Goal: Transaction & Acquisition: Subscribe to service/newsletter

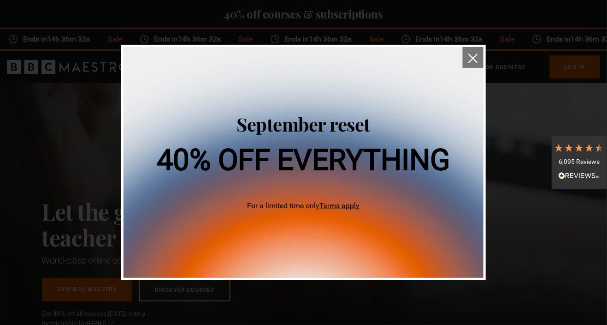
click at [473, 62] on img "close" at bounding box center [473, 58] width 10 height 10
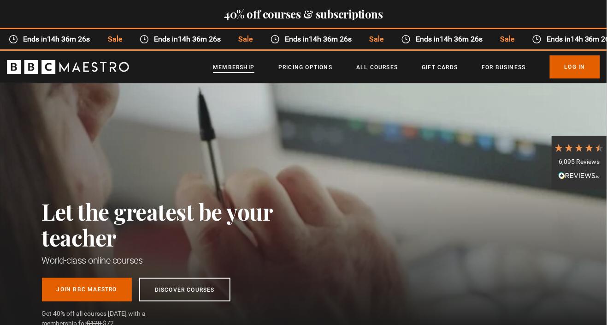
click at [232, 70] on link "Membership" at bounding box center [233, 67] width 41 height 9
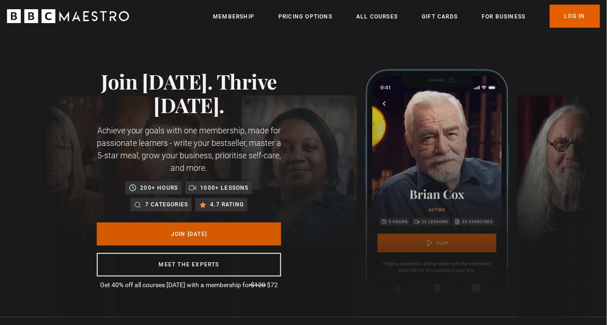
click at [240, 238] on link "Join Today" at bounding box center [189, 233] width 184 height 23
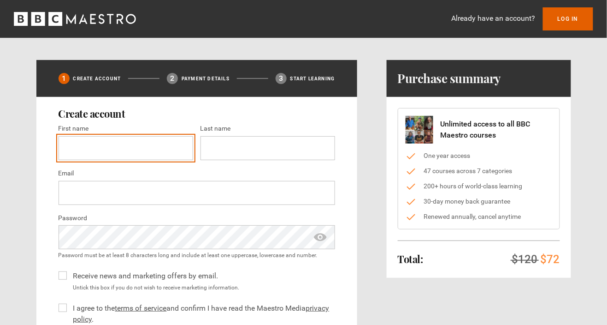
click at [143, 149] on input "First name *" at bounding box center [126, 148] width 135 height 24
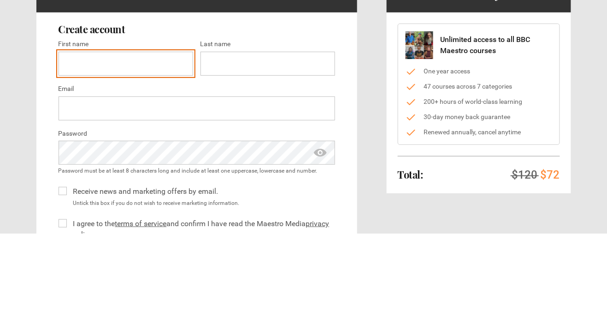
type input "*******"
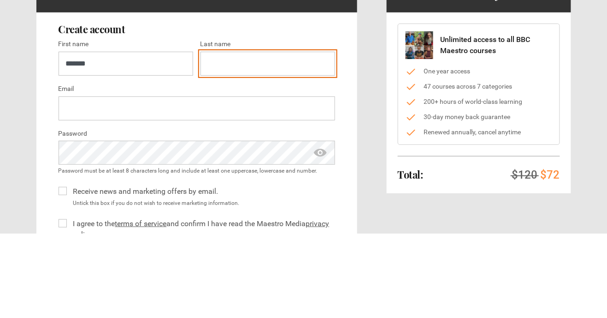
type input "**********"
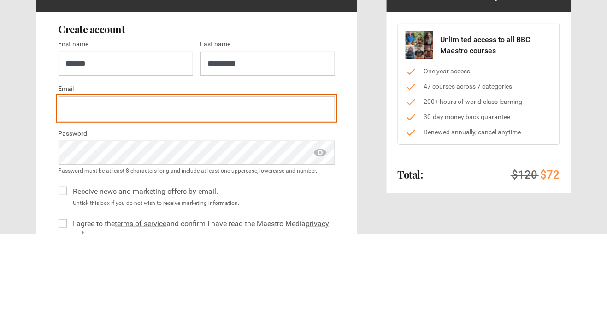
type input "**********"
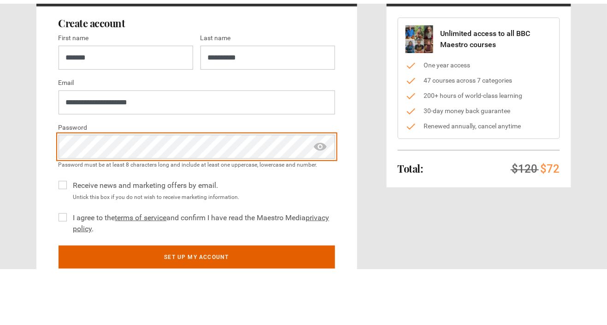
scroll to position [41, 0]
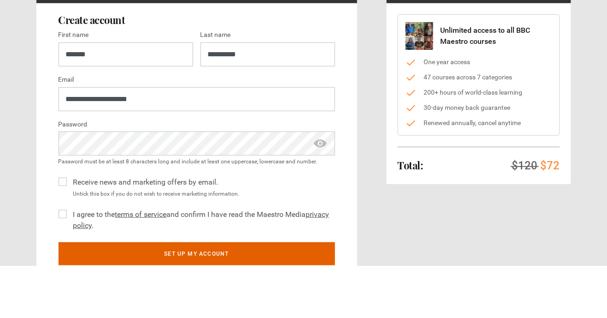
click at [70, 266] on label "I agree to the terms of service and confirm I have read the Maestro Media priva…" at bounding box center [203, 272] width 266 height 22
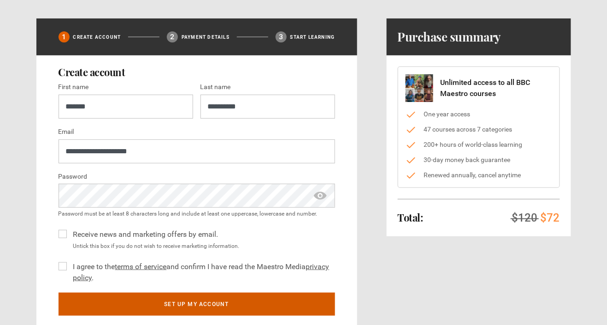
click at [216, 306] on button "Set up my account" at bounding box center [197, 303] width 277 height 23
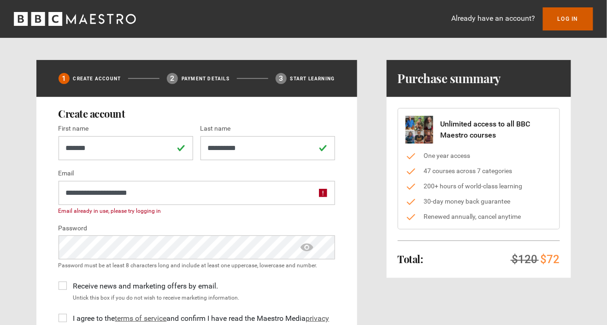
click at [579, 22] on link "Log In" at bounding box center [568, 18] width 50 height 23
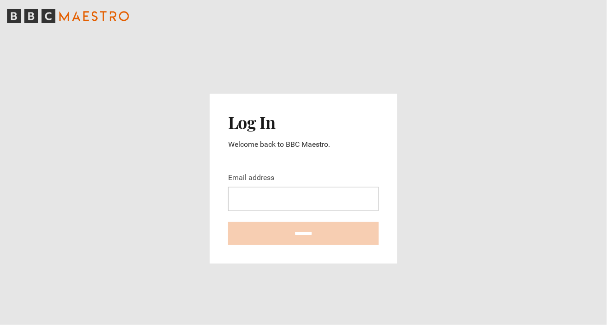
click at [291, 211] on input "Email address" at bounding box center [303, 199] width 151 height 24
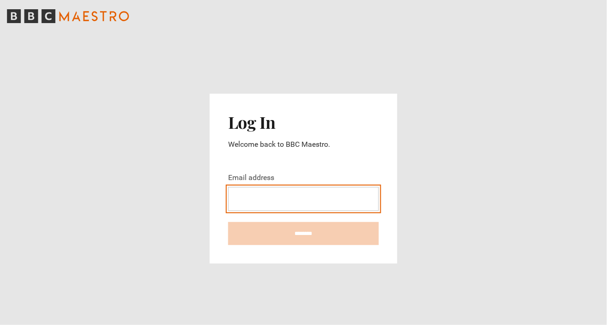
type input "**********"
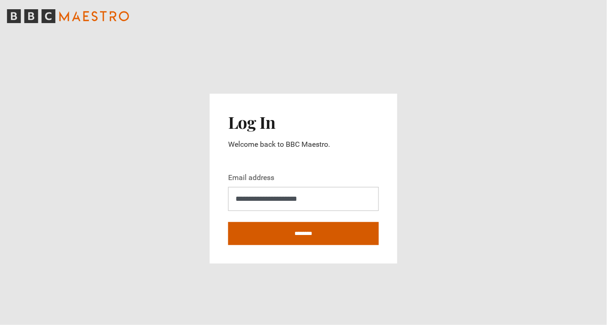
click at [320, 245] on input "********" at bounding box center [303, 233] width 151 height 23
type input "**********"
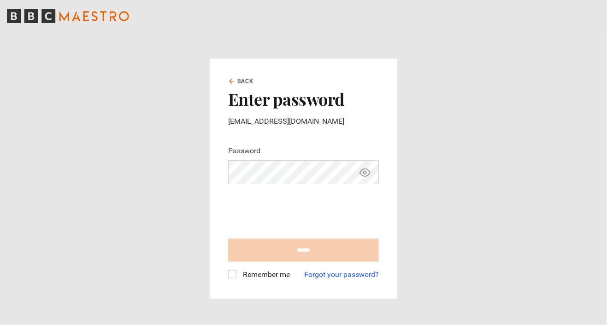
click at [334, 225] on iframe at bounding box center [298, 209] width 140 height 36
click at [239, 280] on label "Remember me" at bounding box center [264, 274] width 51 height 11
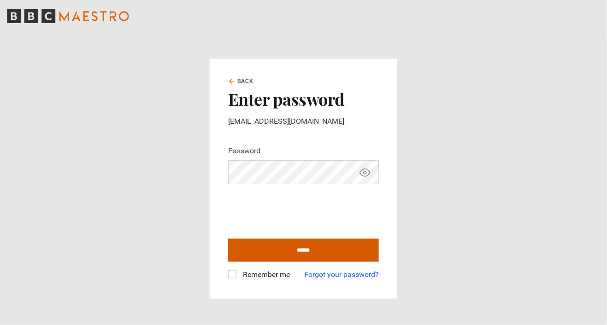
click at [319, 261] on input "******" at bounding box center [303, 249] width 151 height 23
type input "**********"
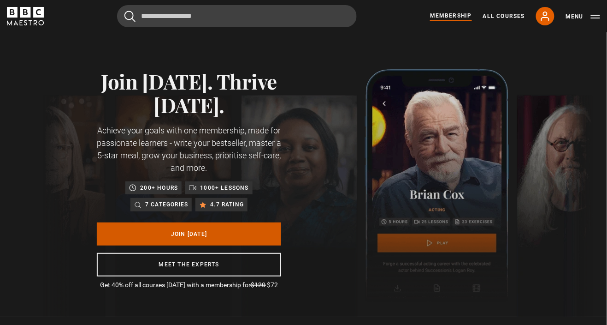
click at [211, 237] on link "Join Today" at bounding box center [189, 233] width 184 height 23
click at [208, 233] on link "Join Today" at bounding box center [189, 233] width 184 height 23
click at [211, 237] on link "Join [DATE]" at bounding box center [189, 233] width 184 height 23
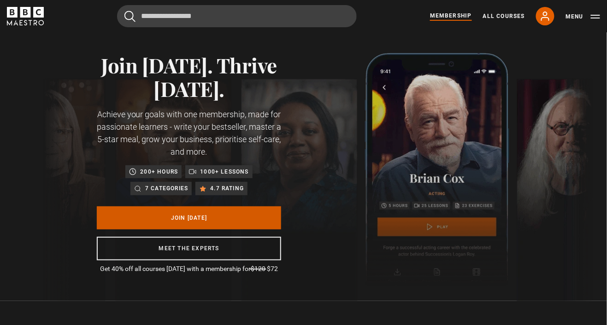
scroll to position [0, 121]
click at [229, 223] on link "Join [DATE]" at bounding box center [189, 217] width 184 height 23
click at [231, 219] on link "Join [DATE]" at bounding box center [189, 217] width 184 height 23
click at [231, 220] on link "Join [DATE]" at bounding box center [189, 217] width 184 height 23
click at [233, 219] on link "Join [DATE]" at bounding box center [189, 217] width 184 height 23
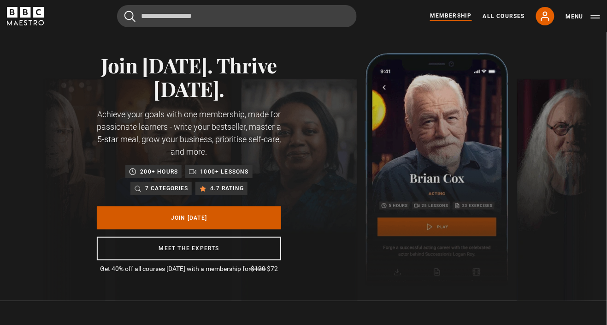
click at [229, 219] on link "Join [DATE]" at bounding box center [189, 217] width 184 height 23
click at [237, 218] on link "Join Today" at bounding box center [189, 217] width 184 height 23
click at [242, 218] on link "Join Today" at bounding box center [189, 217] width 184 height 23
click at [236, 217] on link "Join Today" at bounding box center [189, 217] width 184 height 23
click at [234, 222] on link "Join Today" at bounding box center [189, 217] width 184 height 23
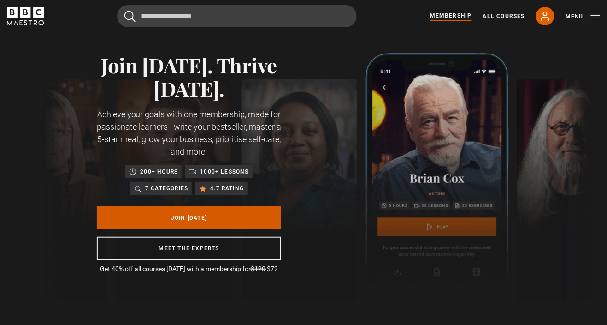
click at [239, 220] on link "Join Today" at bounding box center [189, 217] width 184 height 23
click at [237, 220] on link "Join Today" at bounding box center [189, 217] width 184 height 23
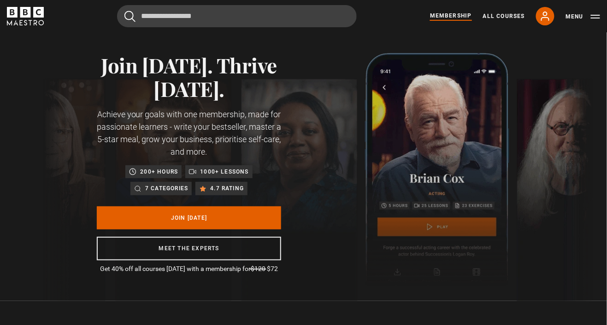
click at [462, 13] on link "Membership" at bounding box center [451, 16] width 42 height 9
click at [461, 20] on link "Membership" at bounding box center [451, 16] width 42 height 9
click at [467, 20] on link "Membership" at bounding box center [451, 16] width 42 height 9
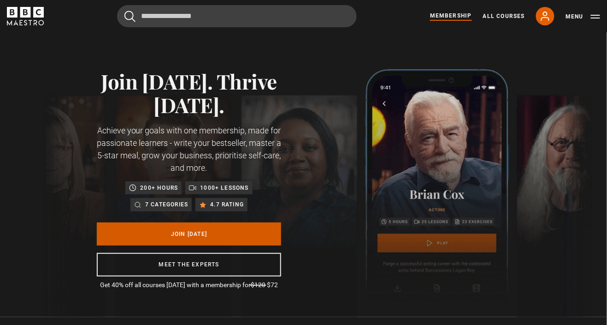
click at [210, 236] on link "Join Today" at bounding box center [189, 233] width 184 height 23
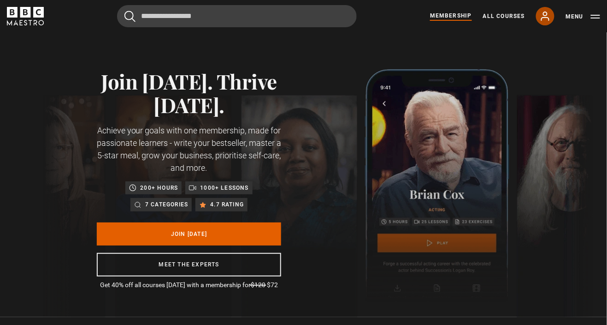
click at [550, 16] on icon at bounding box center [545, 16] width 11 height 11
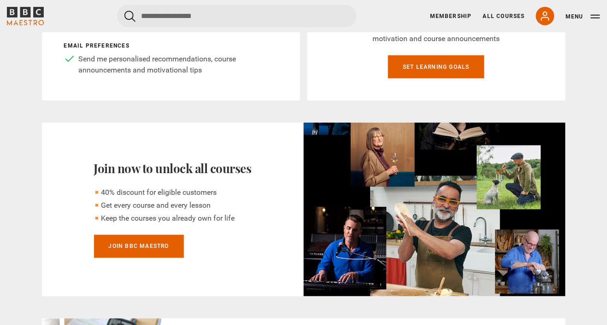
scroll to position [249, 0]
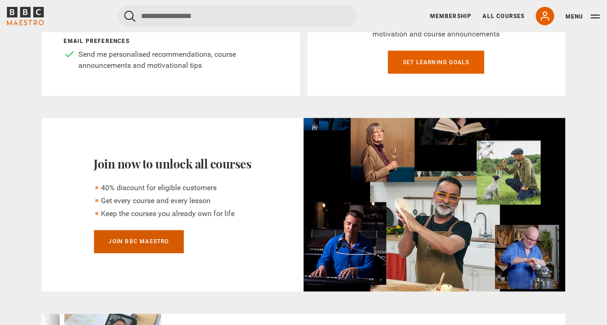
click at [162, 246] on link "Join BBC Maestro" at bounding box center [139, 241] width 90 height 23
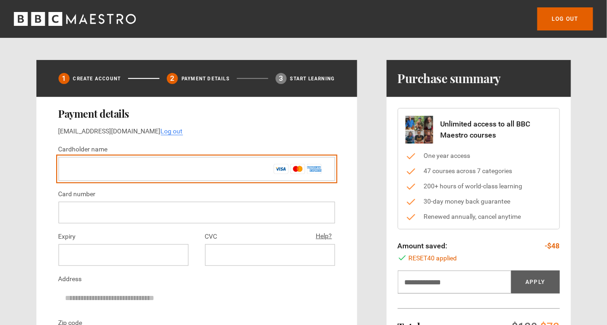
click at [208, 166] on input "Cardholder name *" at bounding box center [197, 169] width 277 height 24
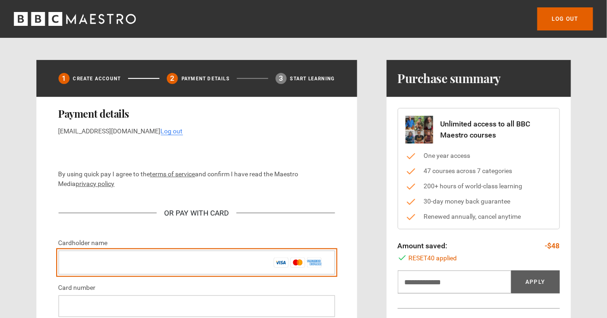
type input "**********"
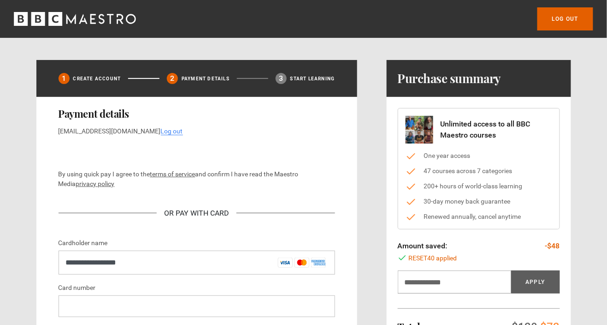
click at [373, 287] on div "**********" at bounding box center [303, 308] width 535 height 497
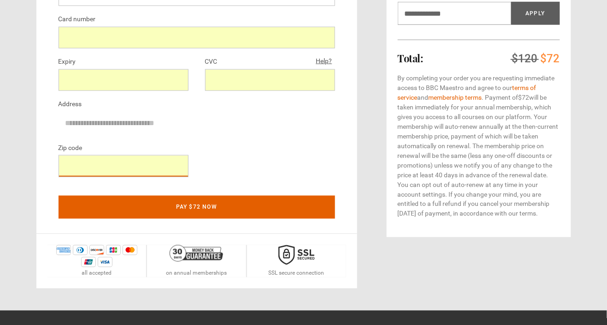
scroll to position [269, 0]
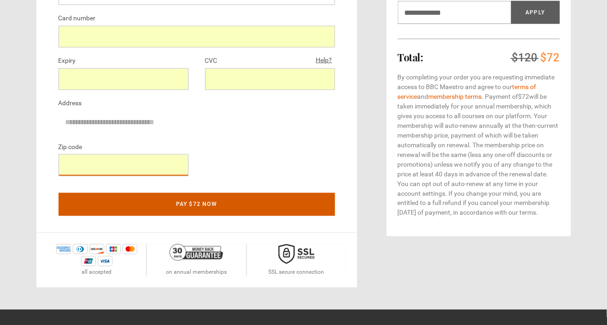
click at [240, 210] on button "Pay $72 now" at bounding box center [197, 204] width 277 height 23
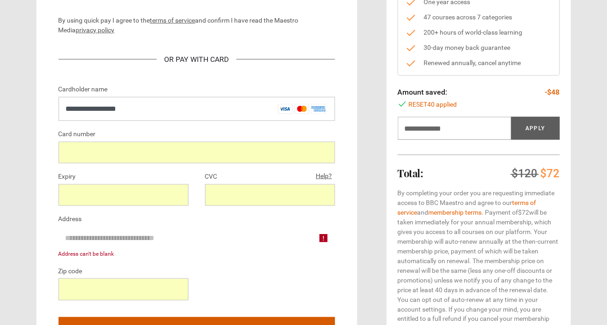
scroll to position [155, 0]
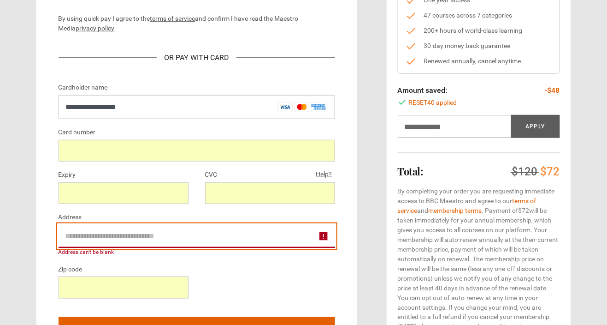
click at [316, 237] on input "Address" at bounding box center [197, 236] width 277 height 23
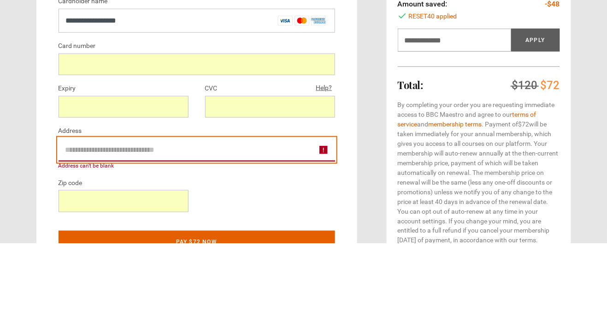
scroll to position [167, 0]
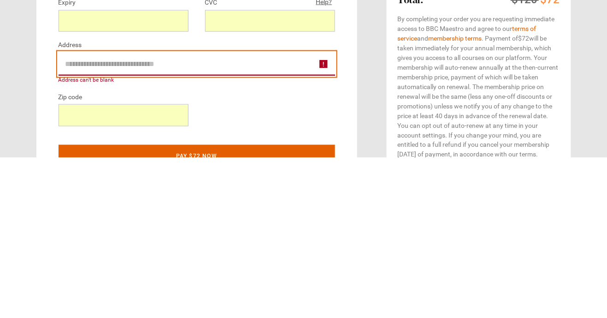
type input "**********"
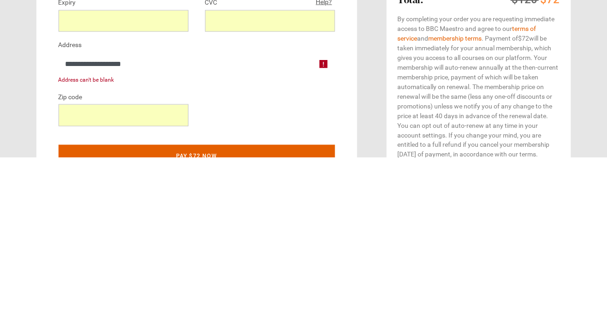
type input "*"
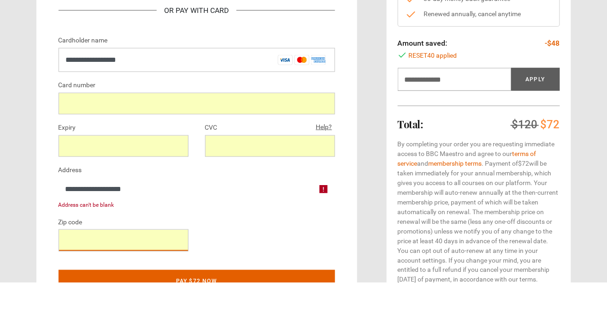
scroll to position [188, 0]
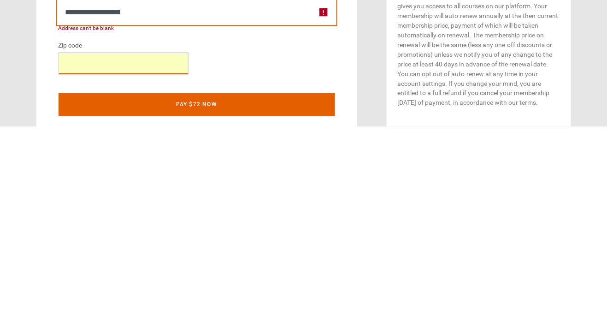
click at [223, 208] on input "**********" at bounding box center [197, 203] width 277 height 23
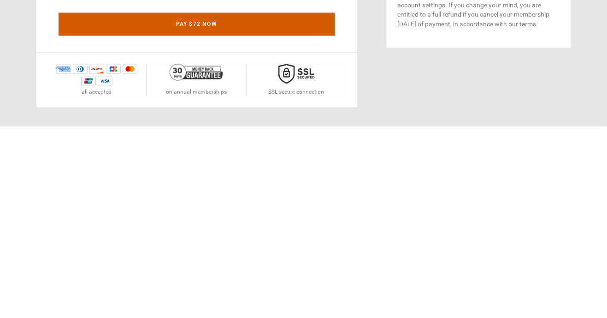
click at [227, 219] on button "Pay $72 now" at bounding box center [197, 215] width 277 height 23
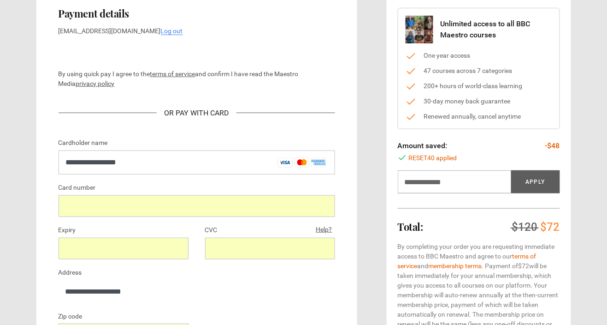
scroll to position [0, 0]
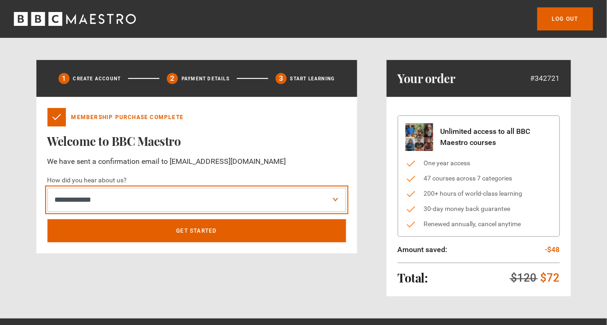
click at [335, 200] on select "**********" at bounding box center [196, 200] width 299 height 24
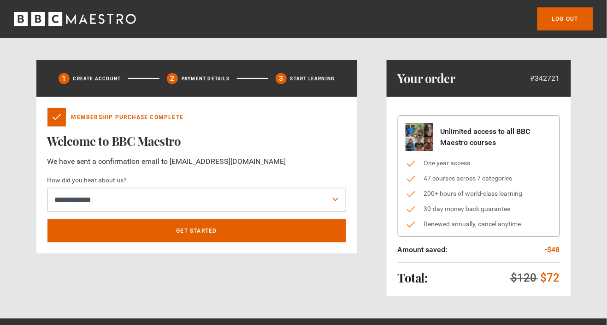
click at [294, 267] on div "**********" at bounding box center [196, 178] width 321 height 236
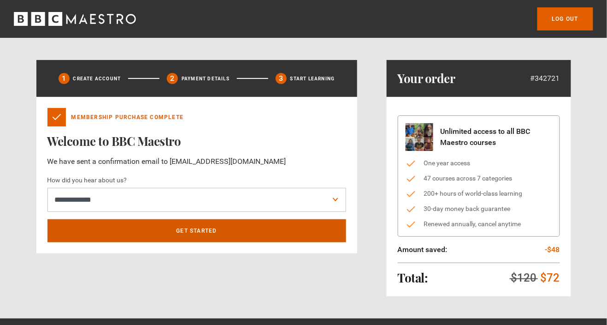
click at [223, 233] on link "Get Started" at bounding box center [196, 230] width 299 height 23
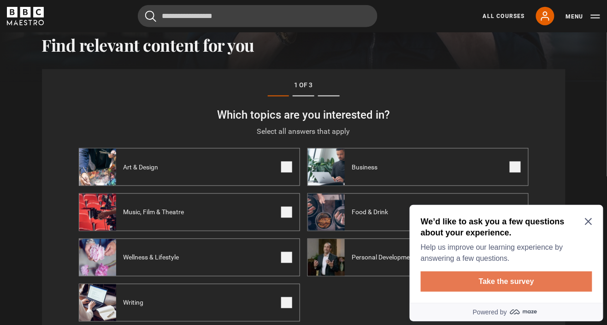
click at [531, 287] on button "Take the survey" at bounding box center [506, 281] width 172 height 20
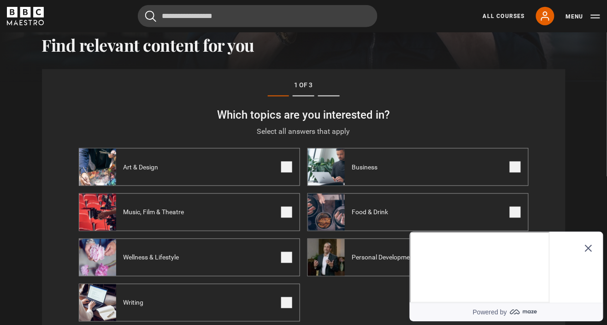
click at [589, 244] on icon "Close Maze Prompt" at bounding box center [588, 247] width 7 height 7
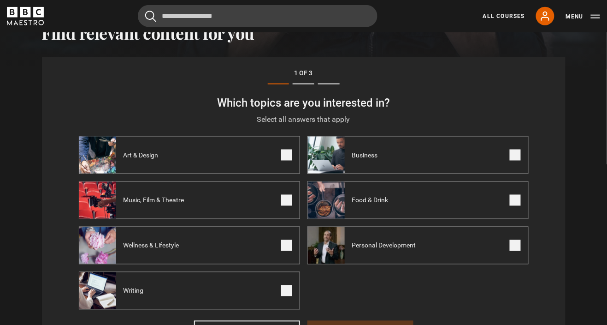
scroll to position [313, 0]
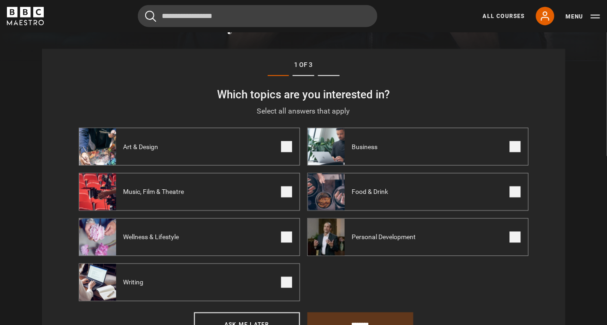
click at [279, 294] on label "Writing" at bounding box center [189, 282] width 221 height 38
click at [287, 235] on span at bounding box center [286, 236] width 11 height 11
click at [293, 189] on label "Music, Film & Theatre" at bounding box center [189, 192] width 221 height 38
click at [295, 151] on label "Art & Design" at bounding box center [189, 147] width 221 height 38
click at [515, 147] on span at bounding box center [515, 146] width 11 height 11
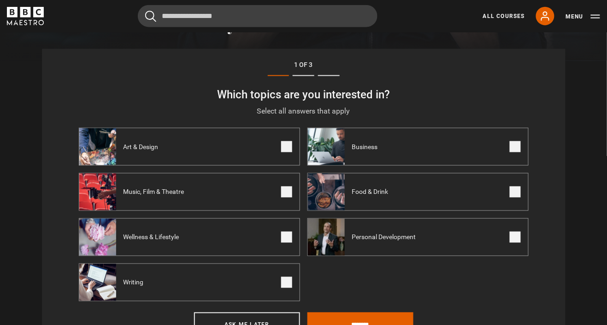
click at [514, 195] on span at bounding box center [515, 191] width 11 height 11
click at [521, 241] on label "Personal Development" at bounding box center [418, 237] width 221 height 38
click at [374, 324] on input "********" at bounding box center [361, 324] width 106 height 25
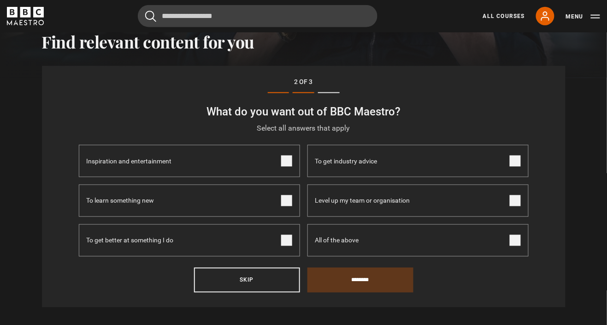
scroll to position [293, 0]
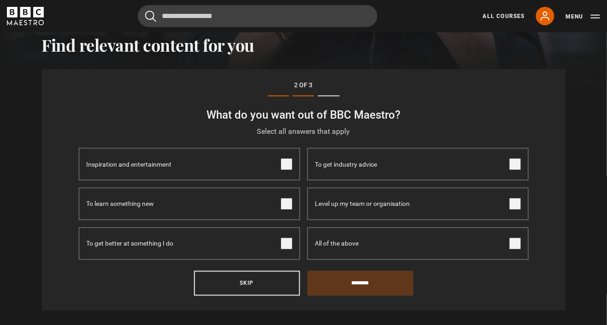
click at [285, 204] on span at bounding box center [286, 203] width 11 height 11
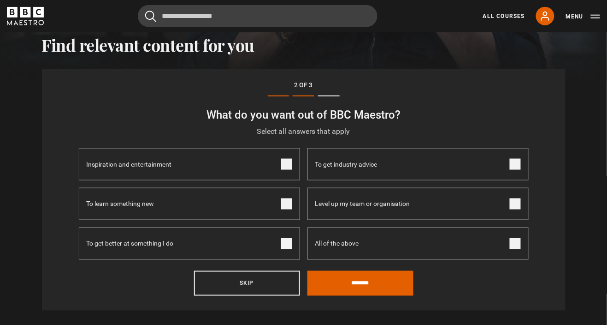
click at [293, 246] on label "To get better at something I do" at bounding box center [189, 243] width 221 height 32
click at [521, 249] on label "All of the above" at bounding box center [418, 243] width 221 height 32
click at [379, 288] on input "********" at bounding box center [361, 283] width 106 height 25
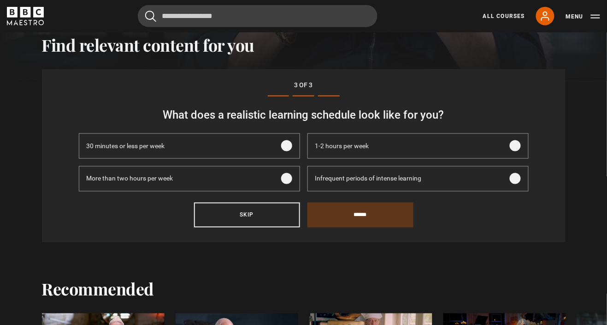
click at [287, 178] on span at bounding box center [286, 178] width 11 height 11
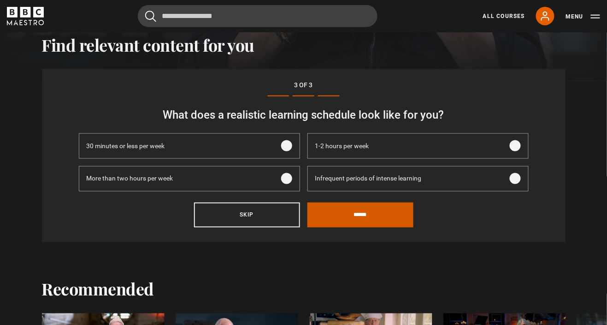
click at [373, 214] on input "******" at bounding box center [361, 214] width 106 height 25
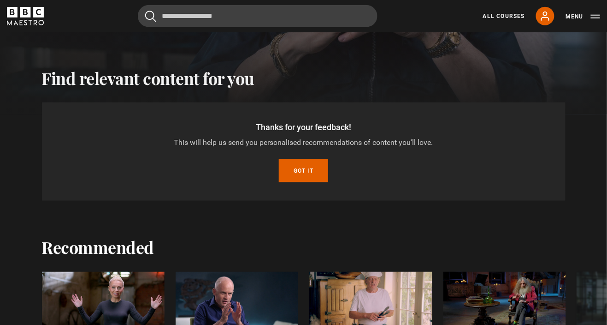
scroll to position [259, 0]
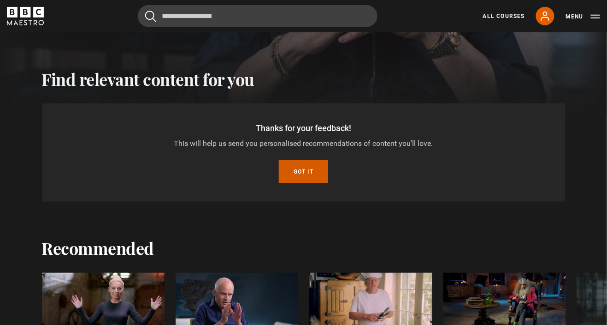
click at [301, 175] on button "Got it" at bounding box center [303, 171] width 49 height 23
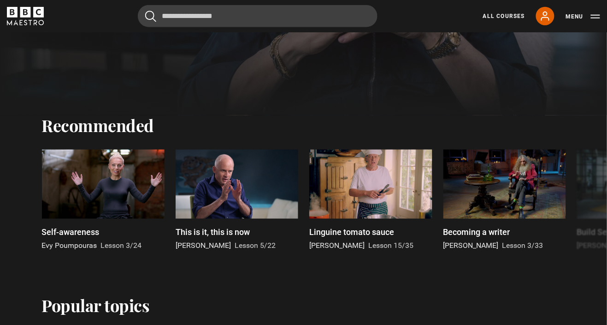
click at [130, 188] on div at bounding box center [103, 183] width 123 height 69
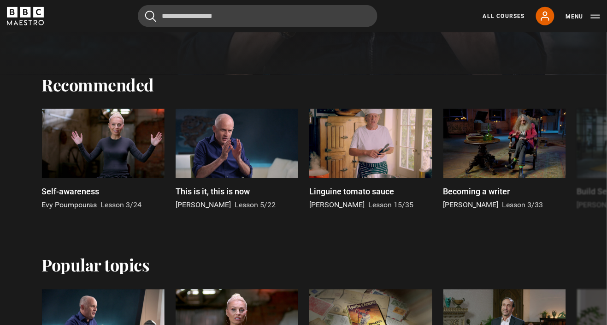
scroll to position [303, 0]
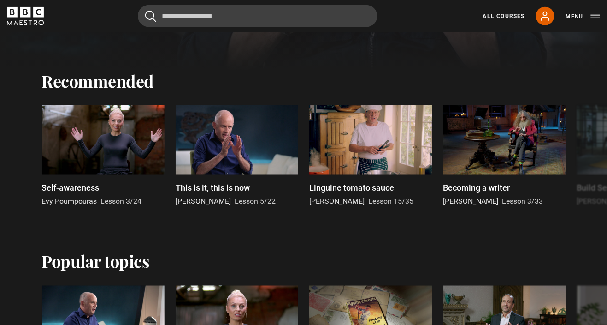
click at [120, 155] on div at bounding box center [103, 139] width 123 height 69
click at [129, 172] on div at bounding box center [103, 139] width 123 height 69
click at [127, 163] on div at bounding box center [103, 139] width 123 height 69
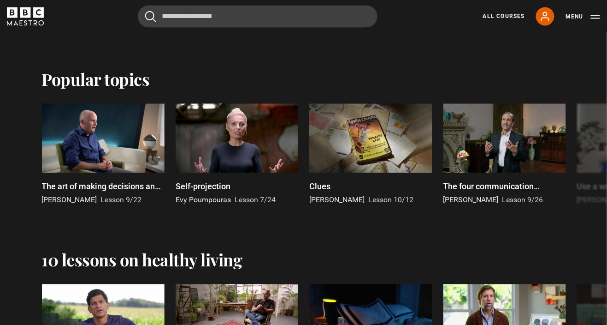
scroll to position [485, 0]
click at [267, 154] on div at bounding box center [237, 137] width 123 height 69
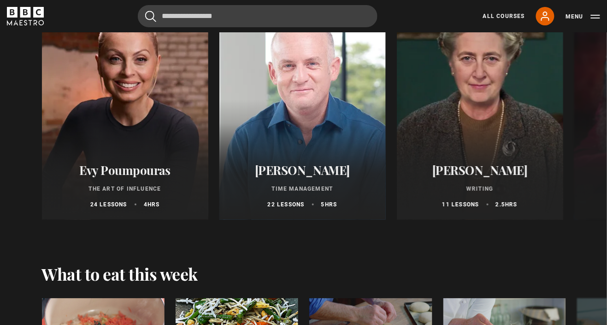
scroll to position [952, 0]
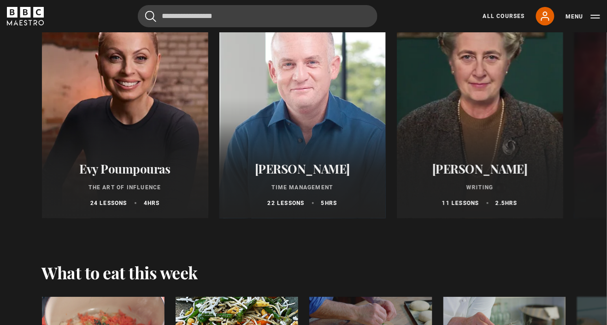
click at [150, 153] on div "Evy Poumpouras The Art of Influence 24 lessons 4 hrs" at bounding box center [125, 184] width 166 height 68
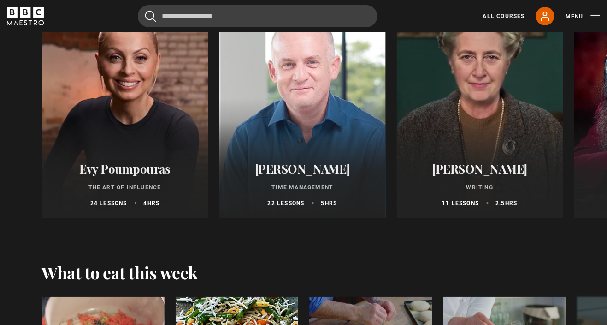
click at [157, 161] on h2 "Evy Poumpouras" at bounding box center [125, 168] width 144 height 14
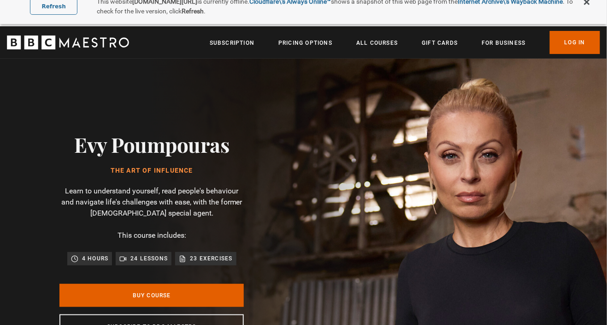
scroll to position [32, 0]
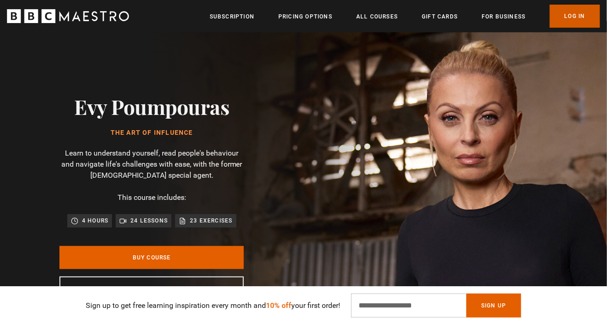
click at [585, 18] on link "Log In" at bounding box center [575, 16] width 50 height 23
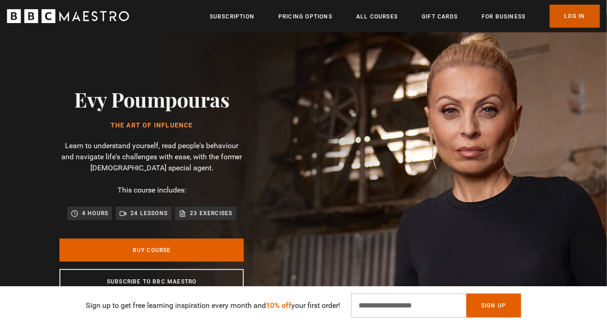
scroll to position [93, 0]
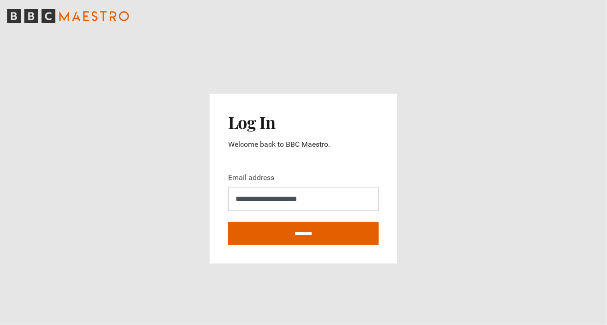
scroll to position [6, 0]
click at [314, 243] on input "********" at bounding box center [303, 233] width 151 height 23
type input "**********"
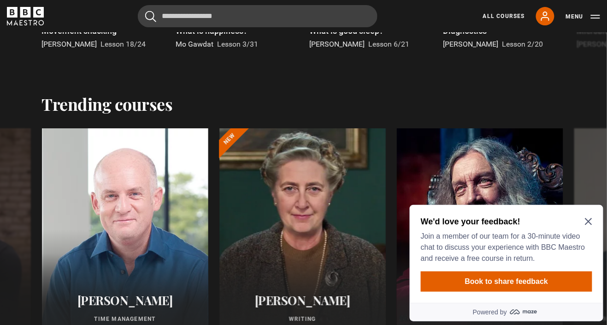
scroll to position [825, 0]
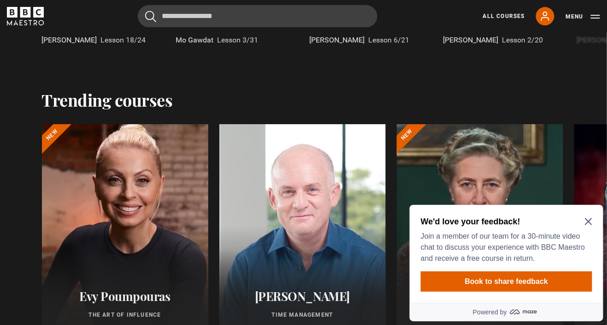
click at [158, 237] on div at bounding box center [124, 234] width 183 height 243
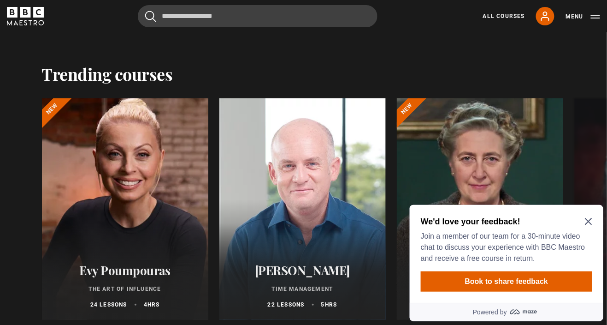
scroll to position [869, 0]
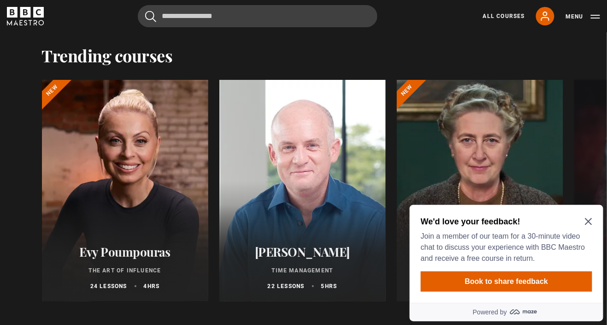
click at [588, 218] on icon "Close Maze Prompt" at bounding box center [588, 220] width 7 height 7
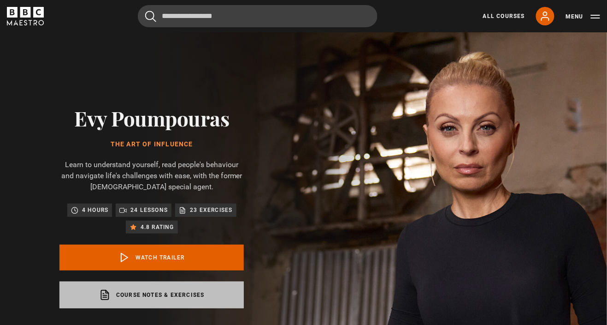
click at [193, 296] on link "Course notes & exercises opens in a new tab" at bounding box center [151, 294] width 184 height 27
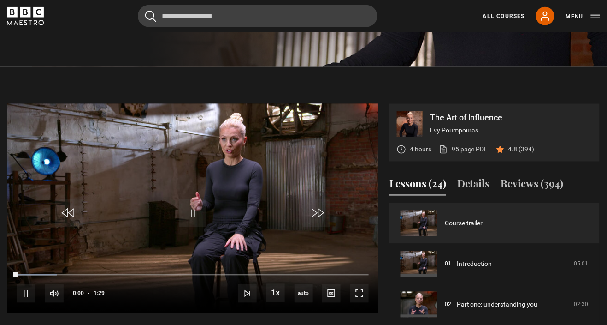
scroll to position [315, 0]
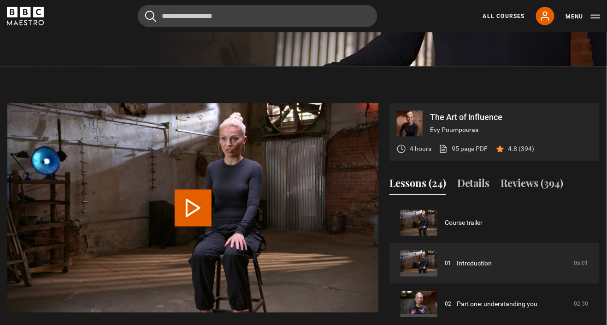
scroll to position [382, 0]
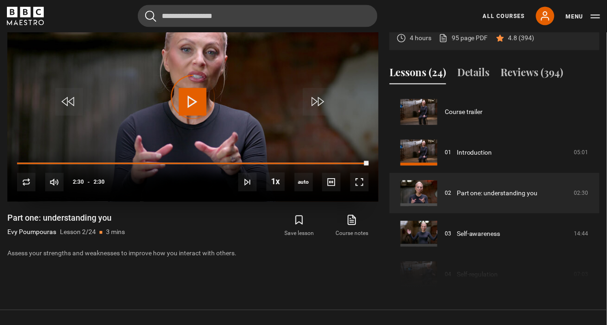
click at [193, 106] on div "Video Player is loading." at bounding box center [193, 97] width 46 height 46
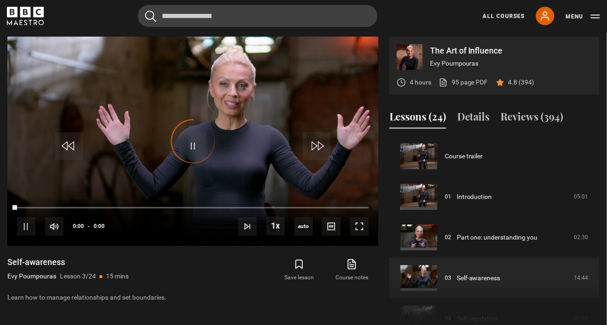
scroll to position [81, 0]
